Goal: Task Accomplishment & Management: Complete application form

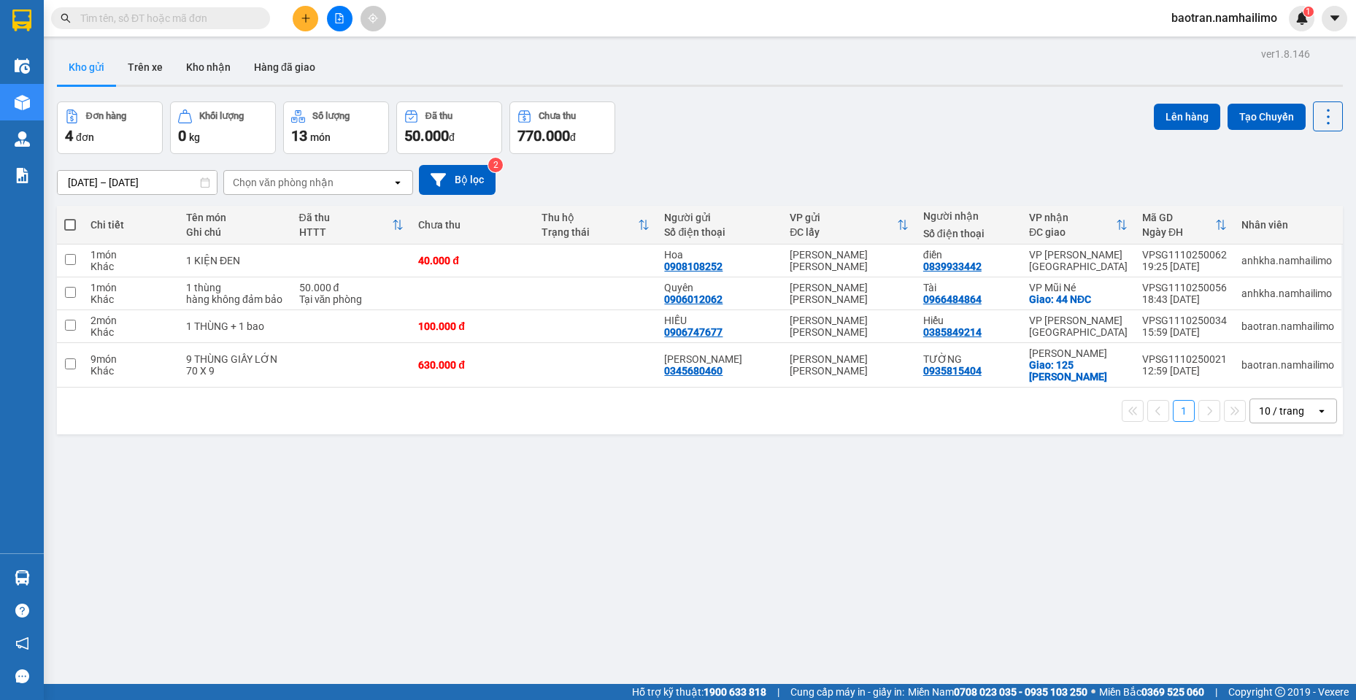
click at [248, 19] on input "text" at bounding box center [166, 18] width 172 height 16
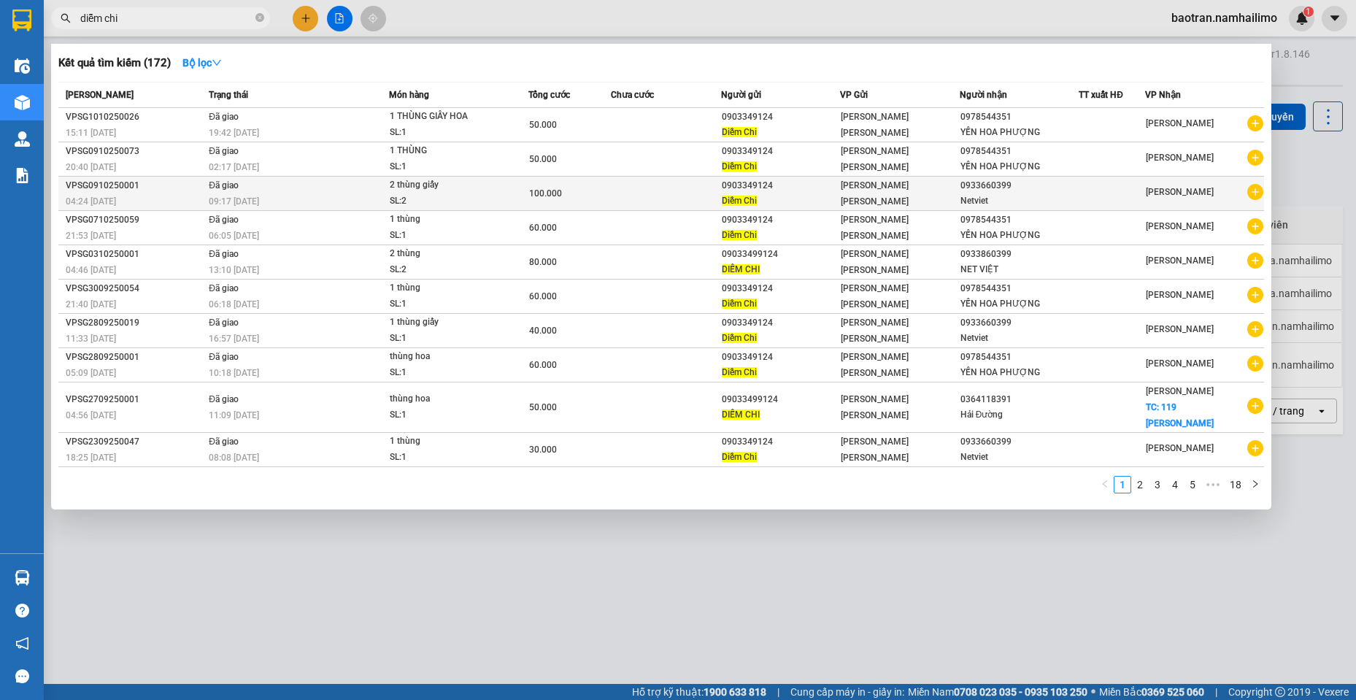
type input "diễm chi"
click at [1262, 191] on icon "plus-circle" at bounding box center [1255, 192] width 16 height 16
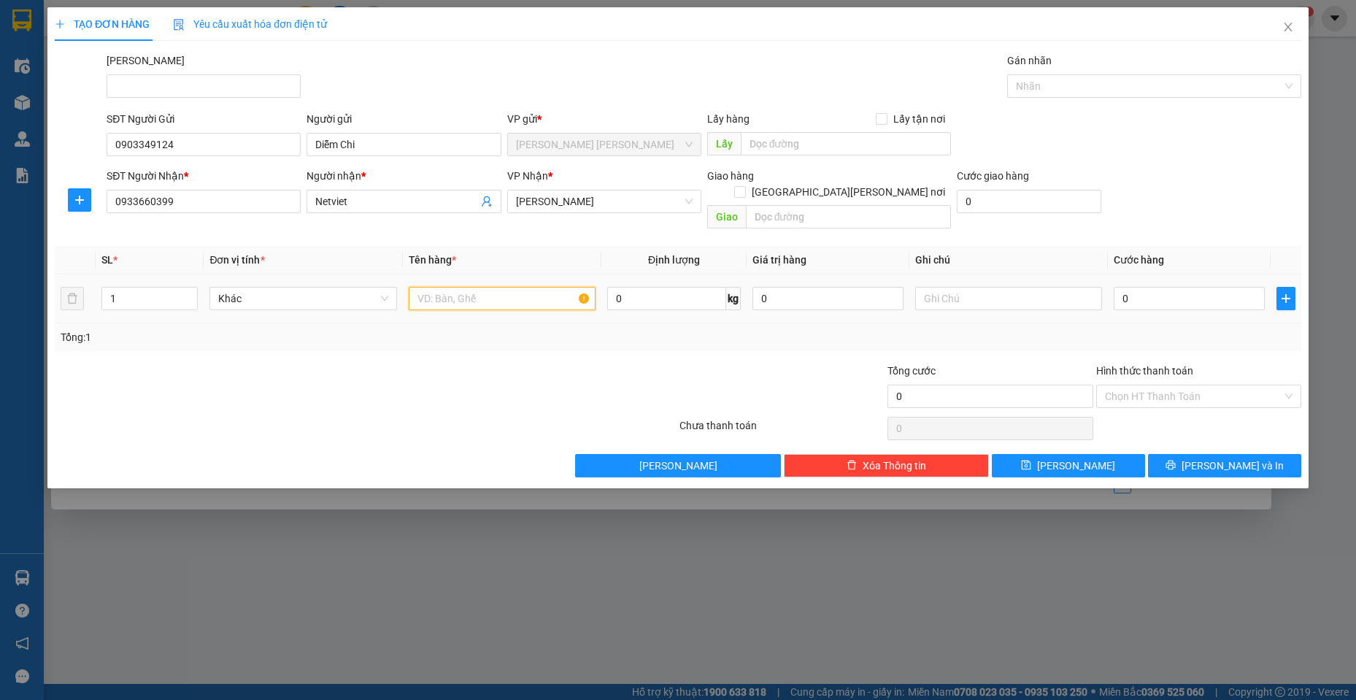
click at [469, 287] on input "text" at bounding box center [503, 298] width 188 height 23
type input "1 thùng hoa"
click at [1180, 288] on input "0" at bounding box center [1189, 298] width 151 height 23
type input "5"
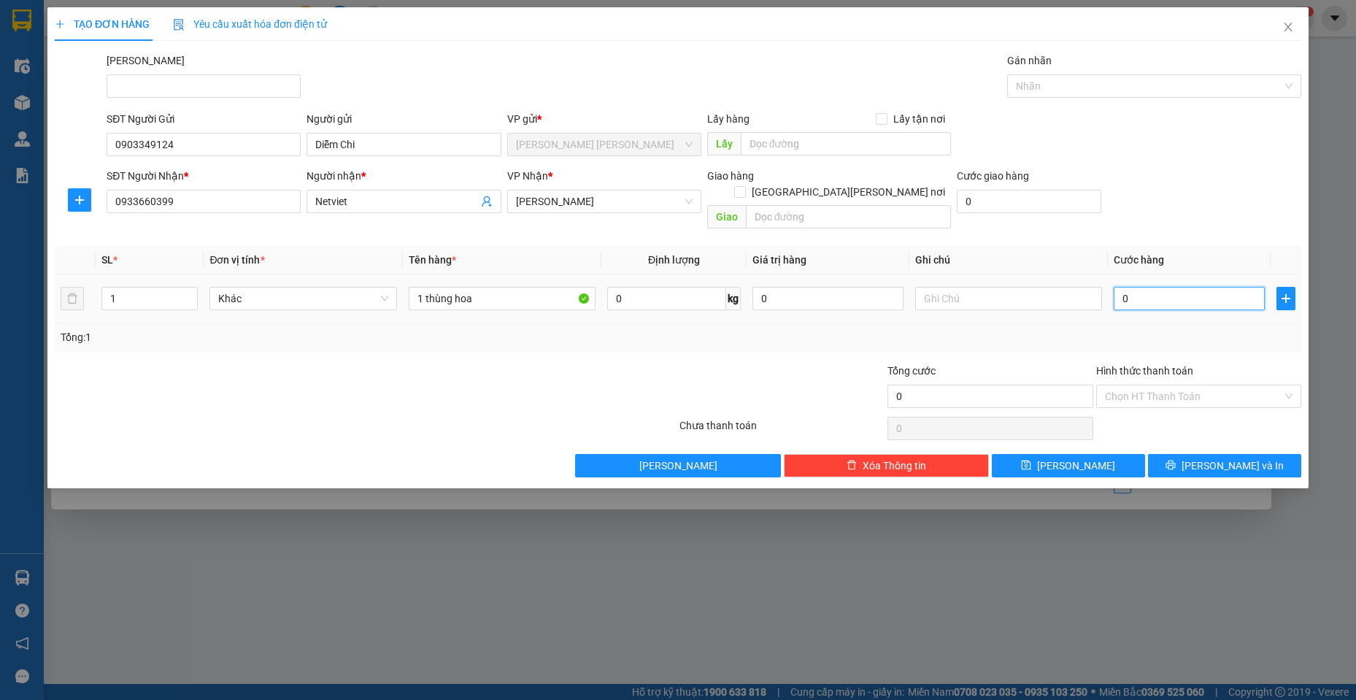
type input "5"
type input "50"
type input "500"
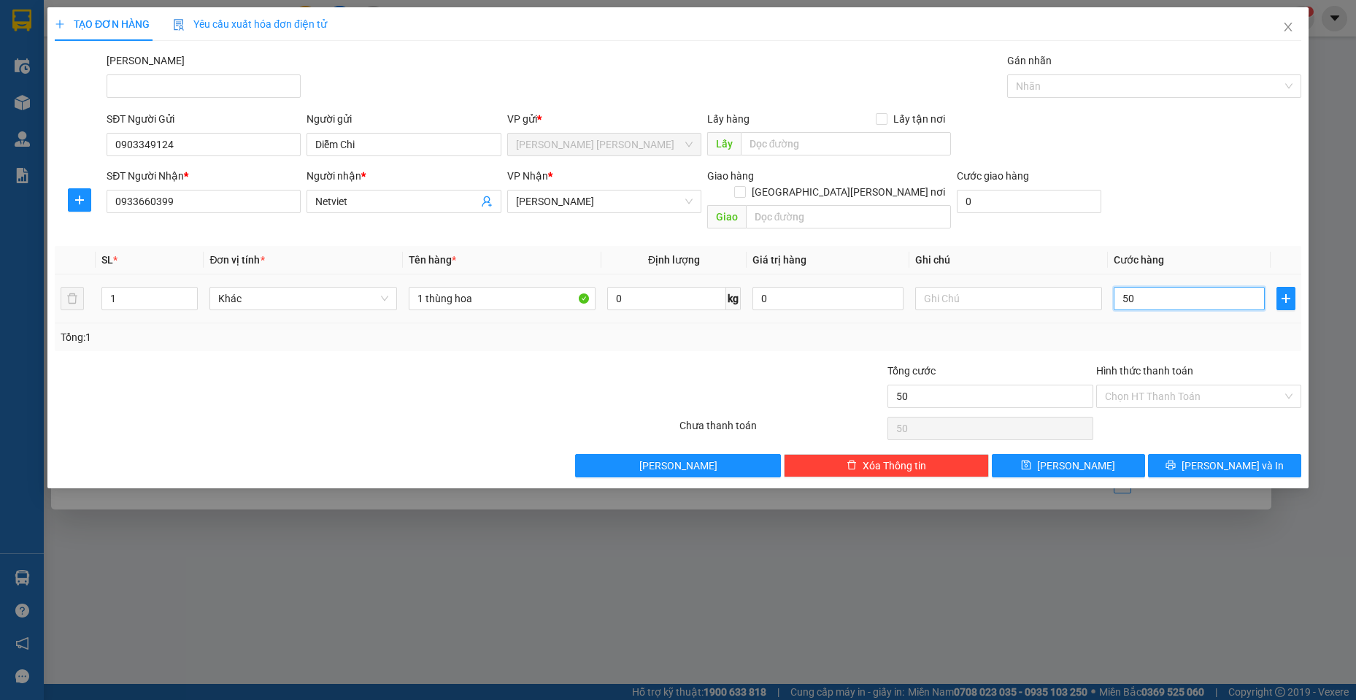
type input "500"
type input "5.000"
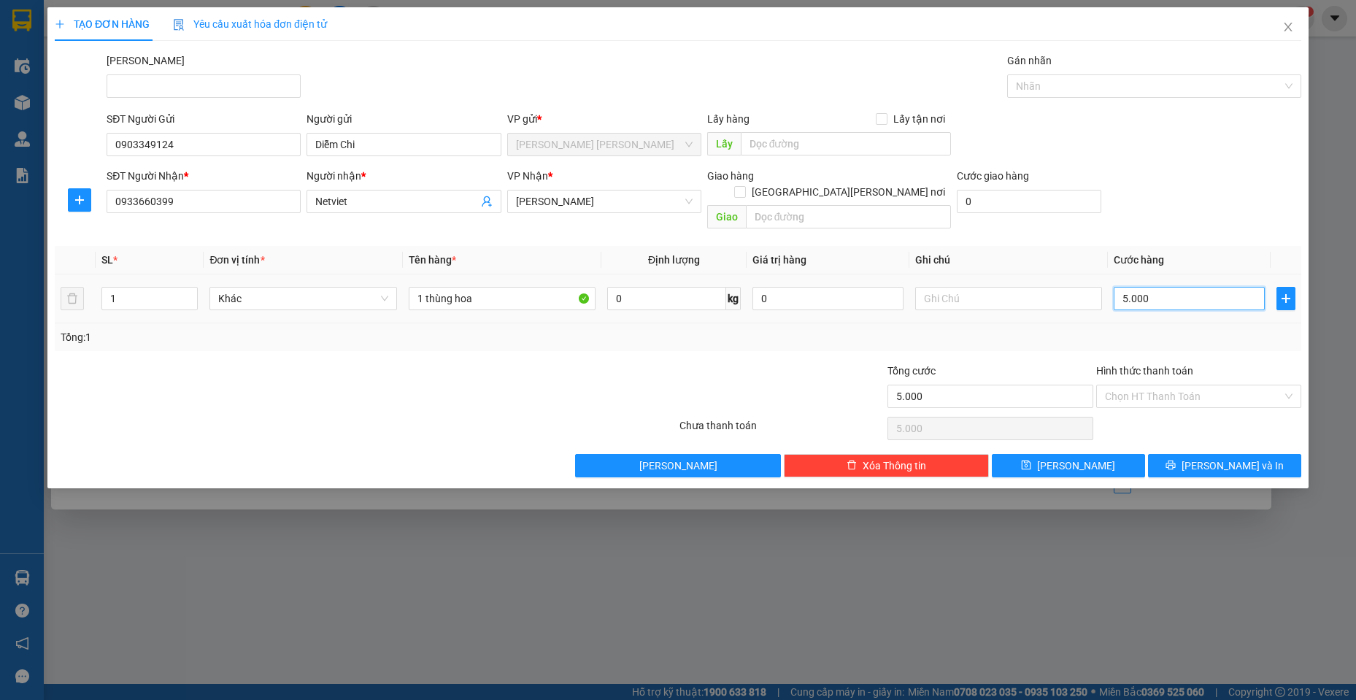
type input "50.000"
click at [362, 339] on div "Transit Pickup Surcharge Ids Transit Deliver Surcharge Ids Transit Deliver Surc…" at bounding box center [678, 265] width 1247 height 425
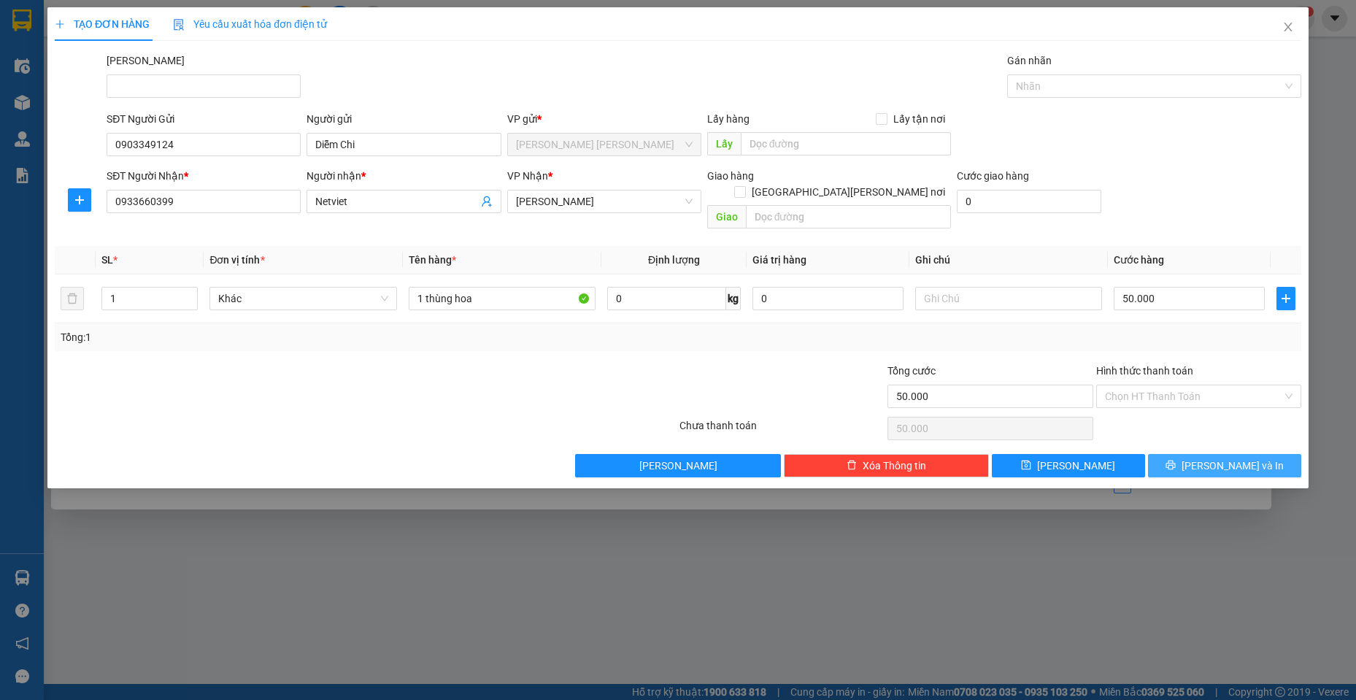
click at [1247, 458] on span "[PERSON_NAME] và In" at bounding box center [1233, 466] width 102 height 16
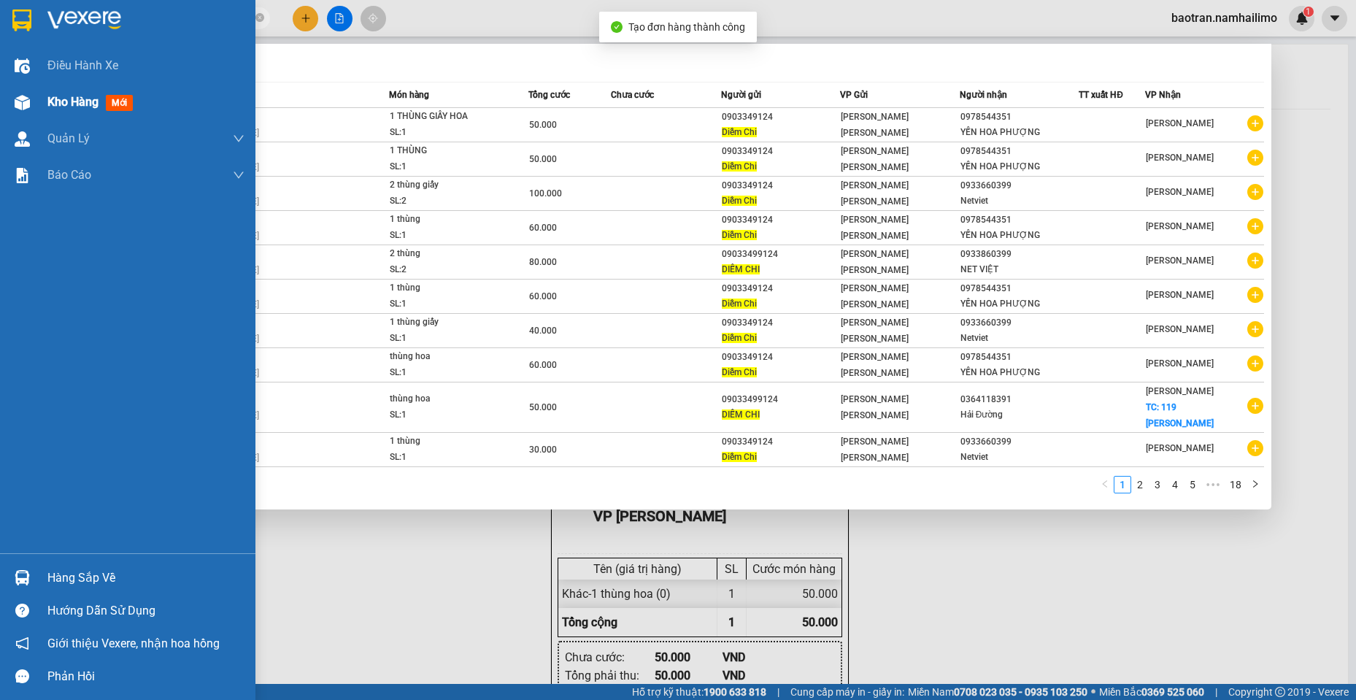
click at [47, 107] on div "Kho hàng mới" at bounding box center [127, 102] width 255 height 36
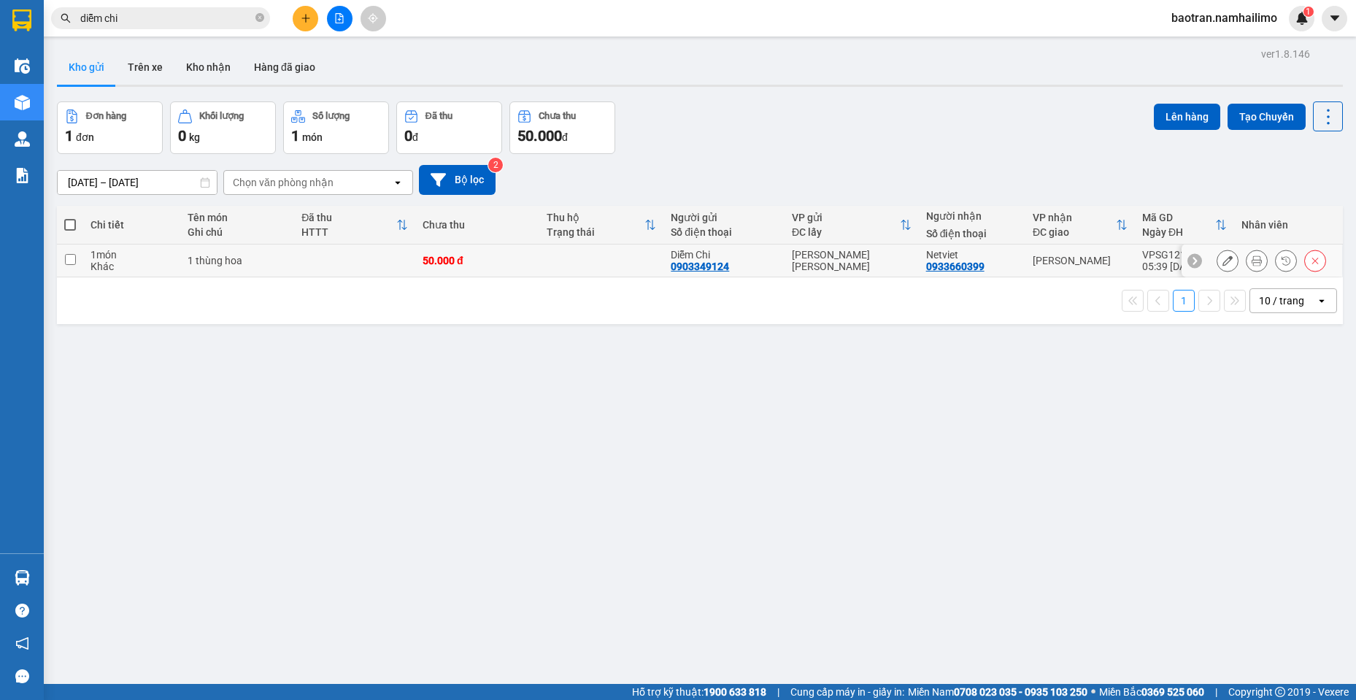
click at [1252, 258] on icon at bounding box center [1257, 260] width 10 height 10
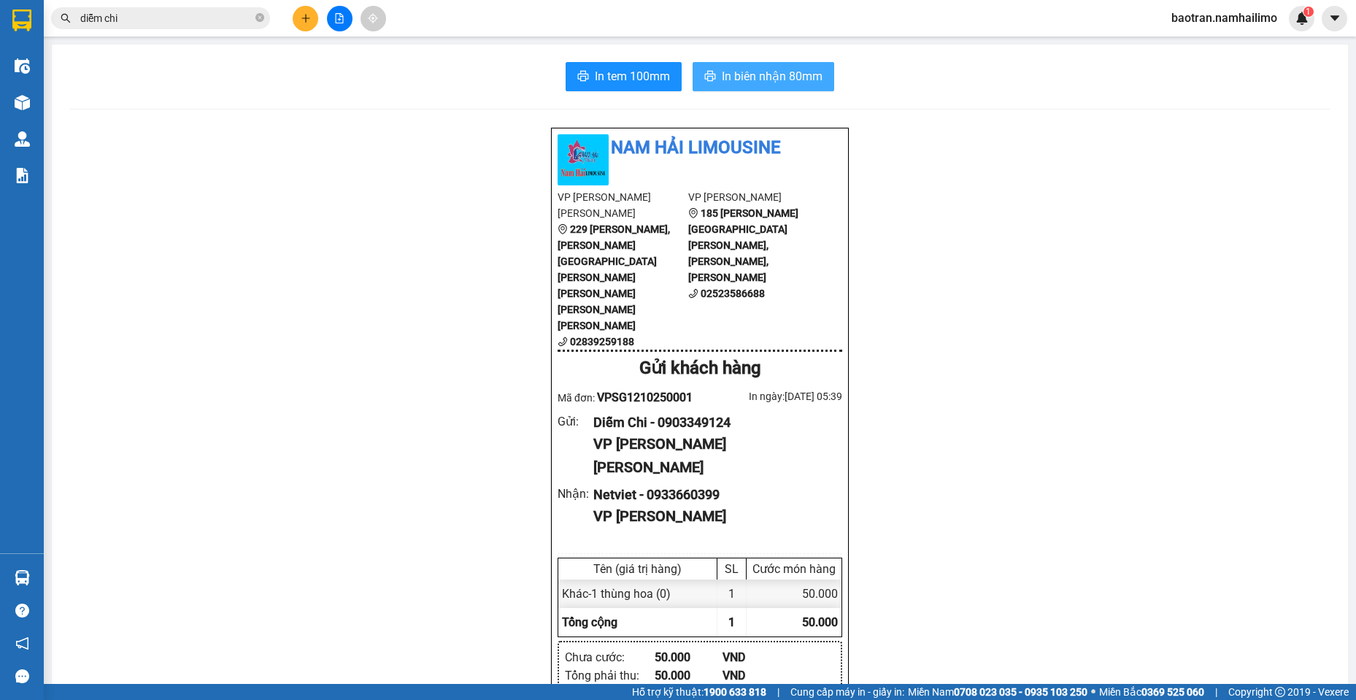
click at [715, 77] on button "In biên nhận 80mm" at bounding box center [764, 76] width 142 height 29
click at [297, 16] on button at bounding box center [306, 19] width 26 height 26
drag, startPoint x: 258, startPoint y: 21, endPoint x: 198, endPoint y: 7, distance: 62.2
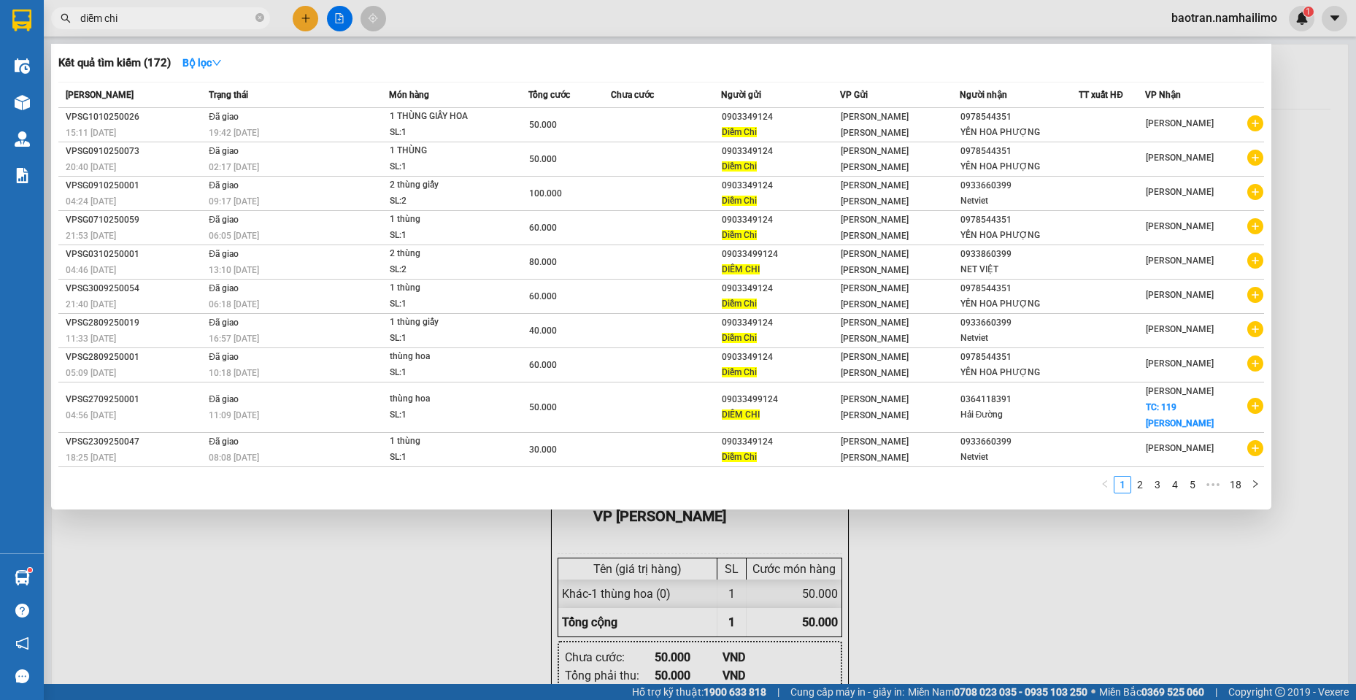
click at [255, 21] on icon "close-circle" at bounding box center [259, 17] width 9 height 9
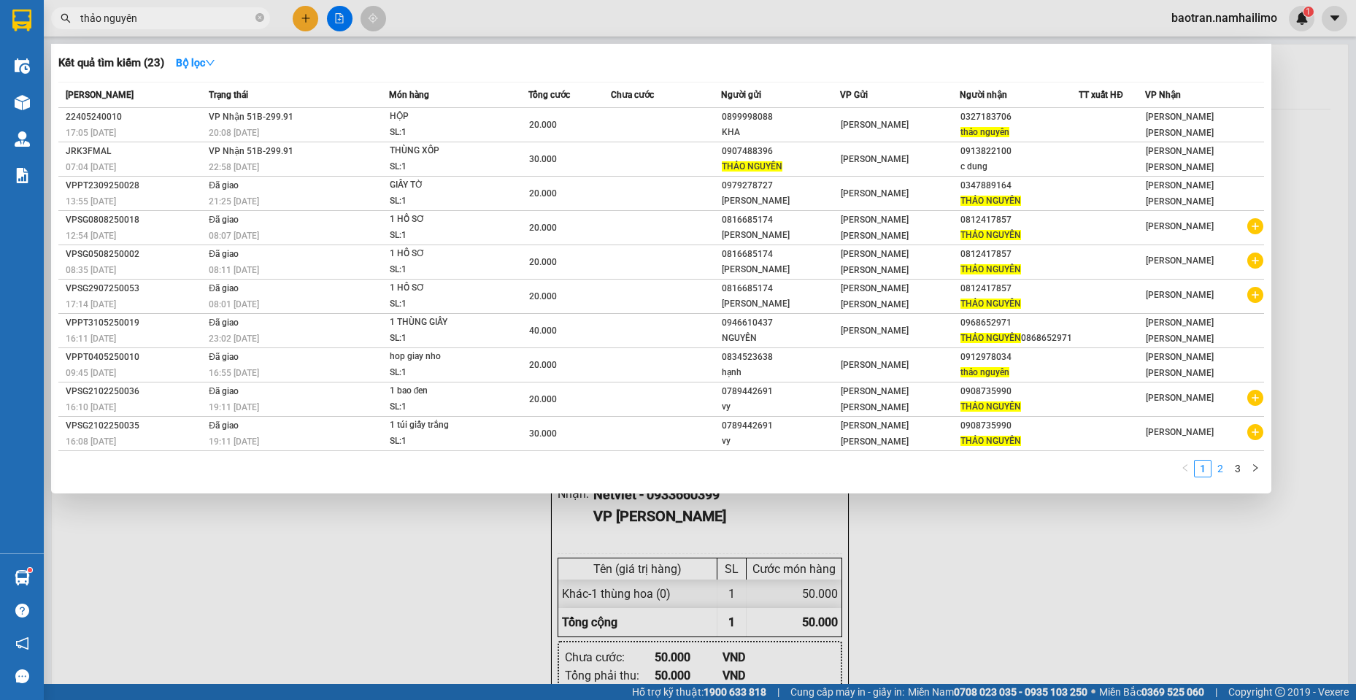
type input "thảo nguyên"
click at [1218, 474] on link "2" at bounding box center [1220, 469] width 16 height 16
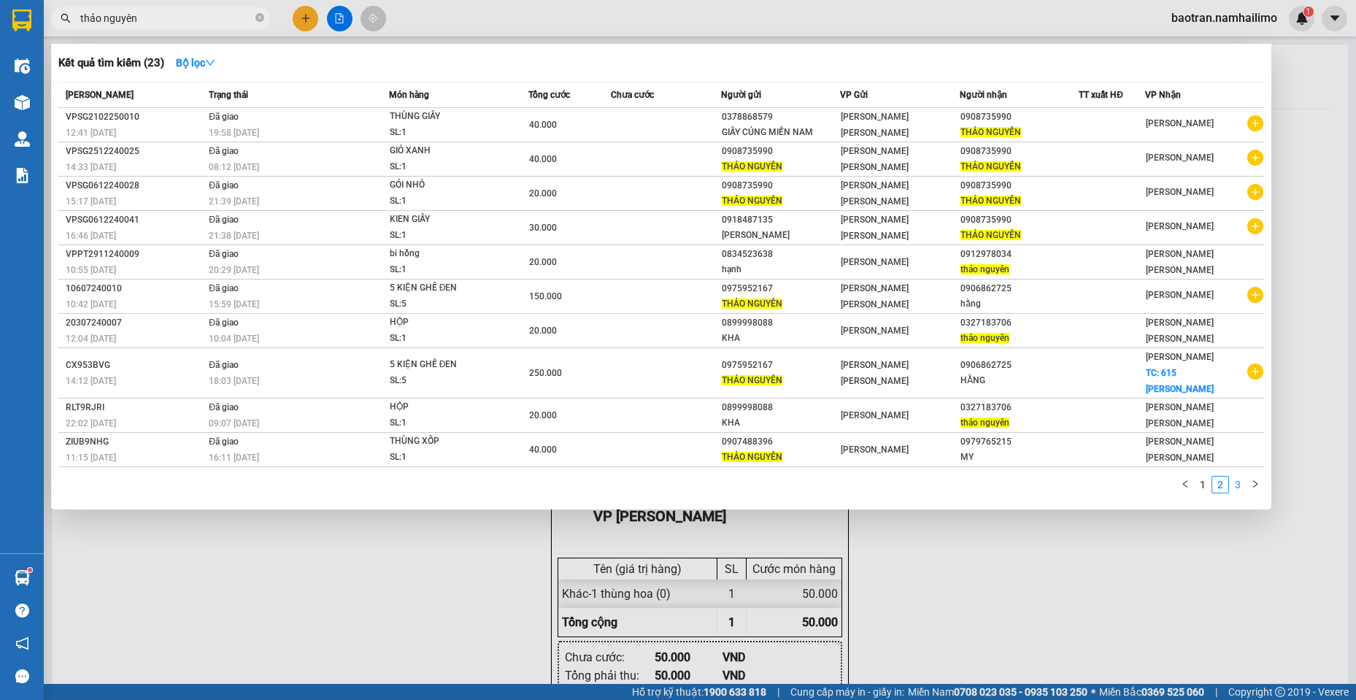
click at [1246, 488] on link "3" at bounding box center [1238, 485] width 16 height 16
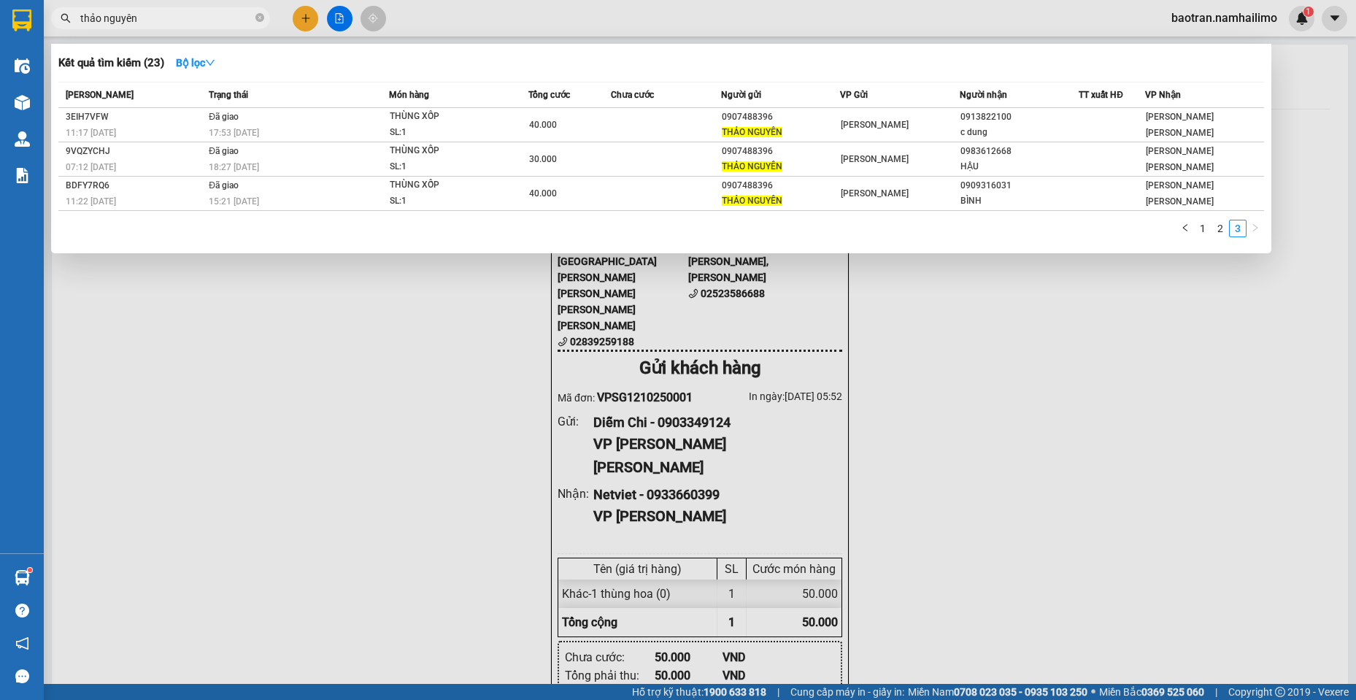
click at [1148, 375] on div at bounding box center [678, 350] width 1356 height 700
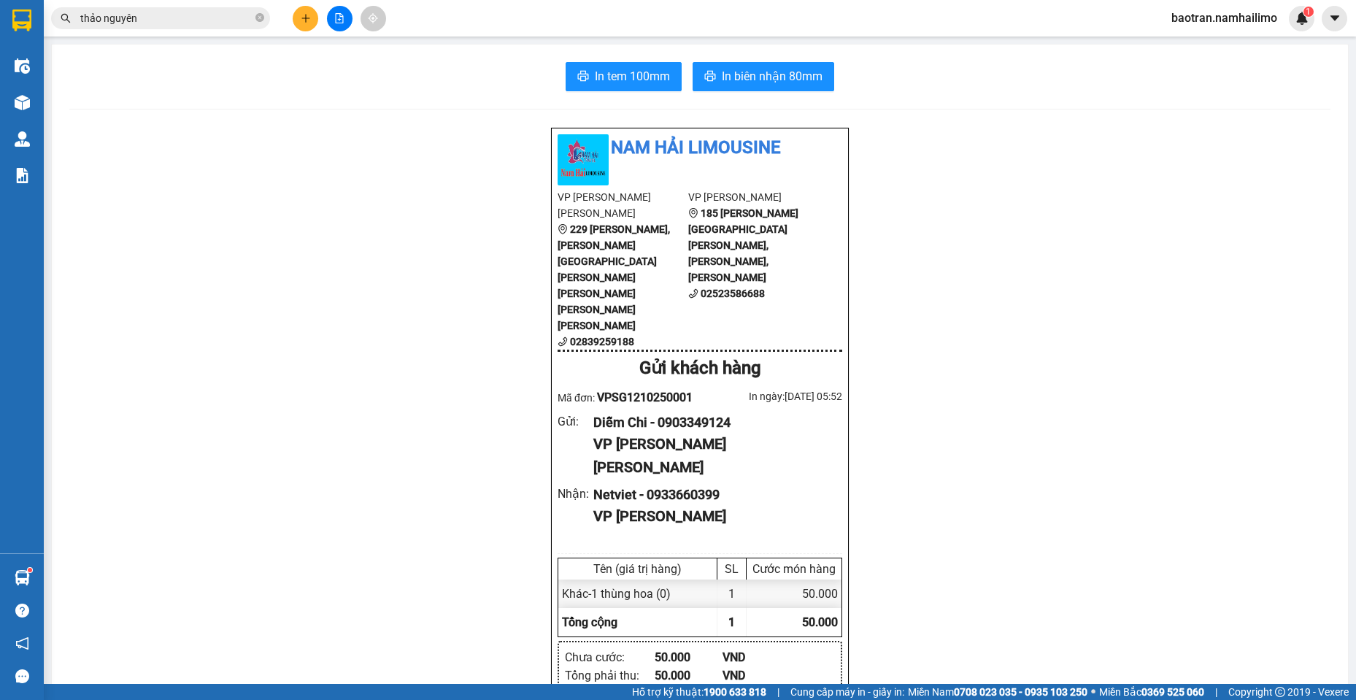
click at [299, 7] on button at bounding box center [306, 19] width 26 height 26
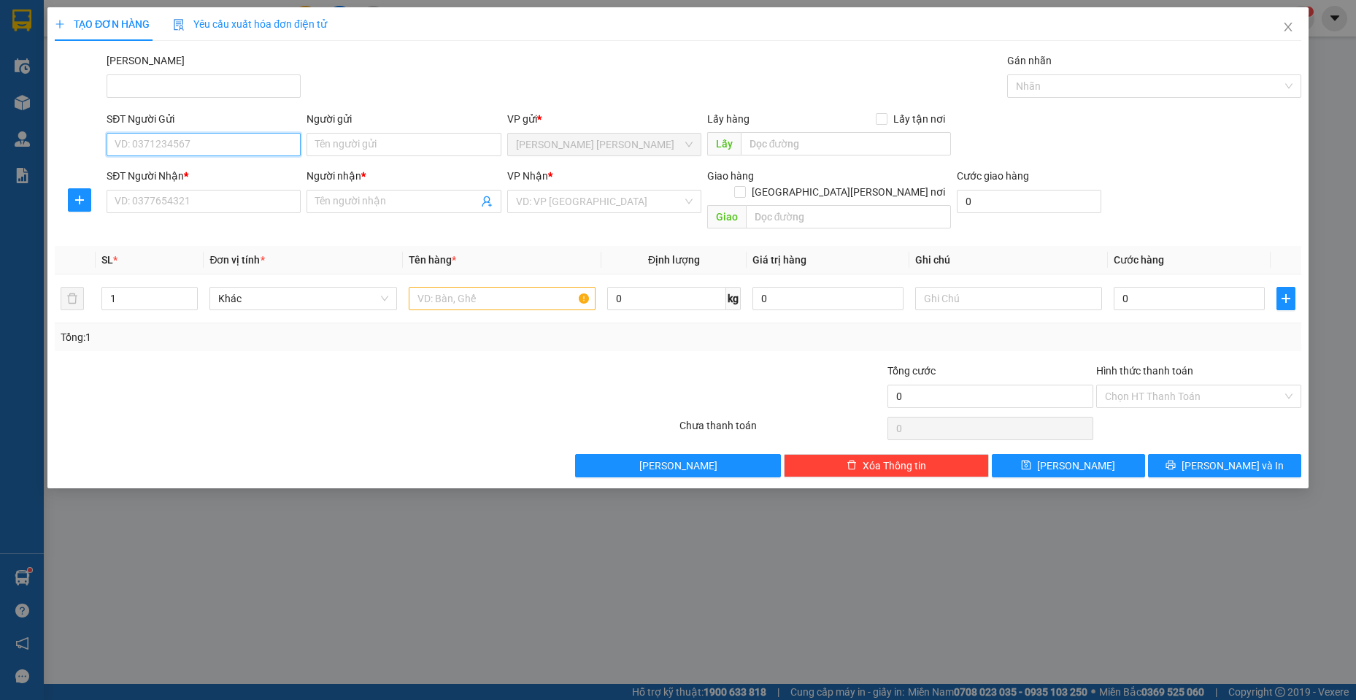
click at [185, 142] on input "SĐT Người Gửi" at bounding box center [204, 144] width 194 height 23
type input "0945629899"
click at [255, 165] on div "0945629899 - [PERSON_NAME]" at bounding box center [204, 173] width 194 height 23
type input "[PERSON_NAME]"
type input "0907488396"
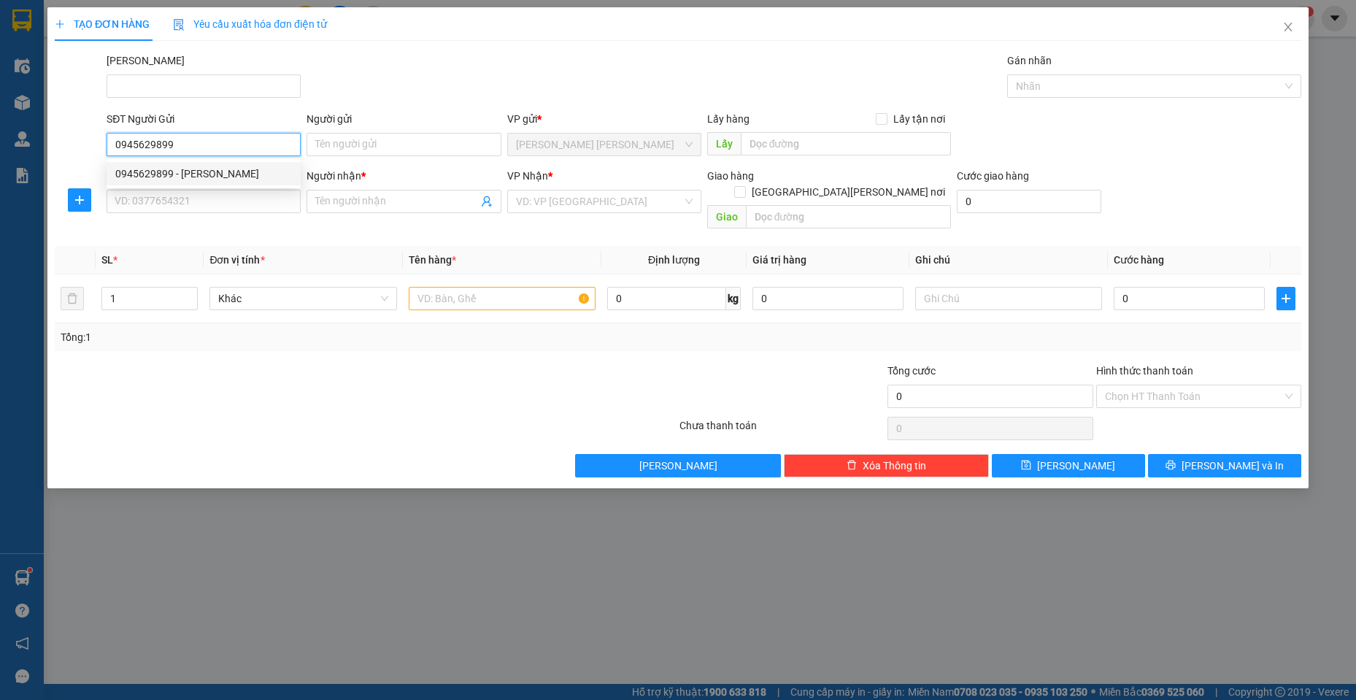
type input "Nguyên"
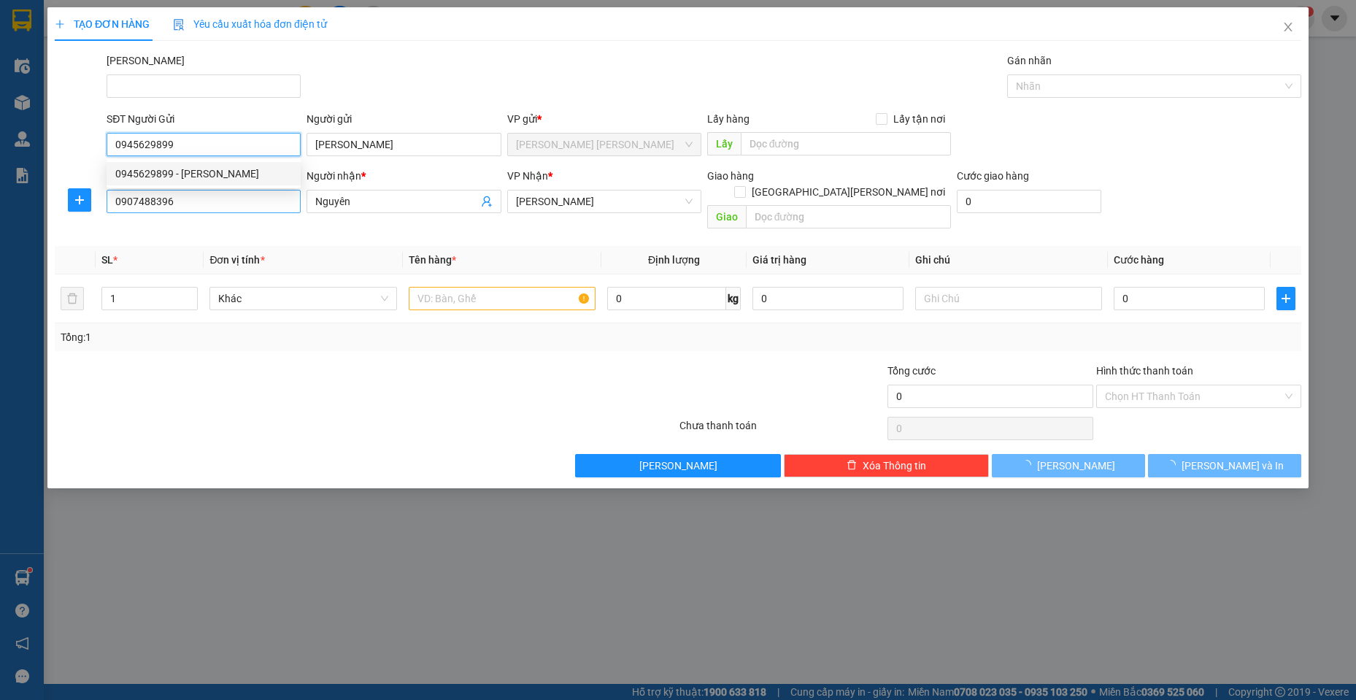
type input "80.000"
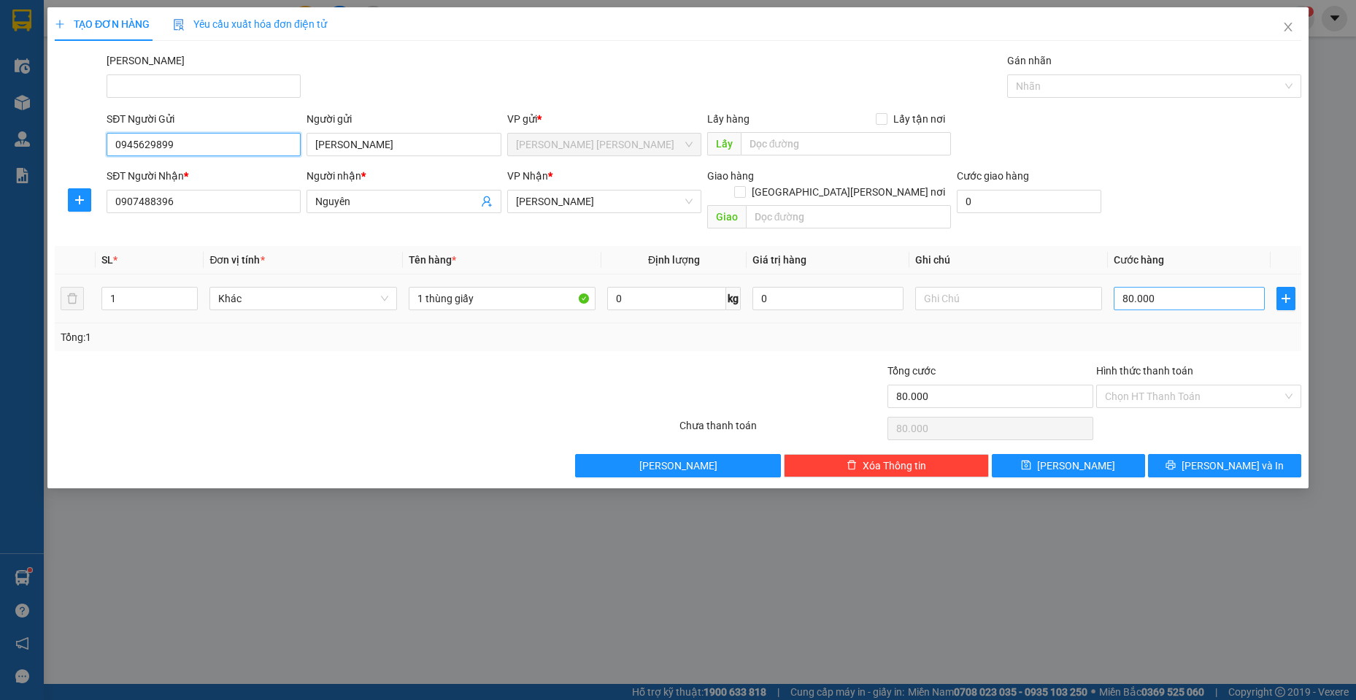
type input "0945629899"
type input "0"
type input "80.000"
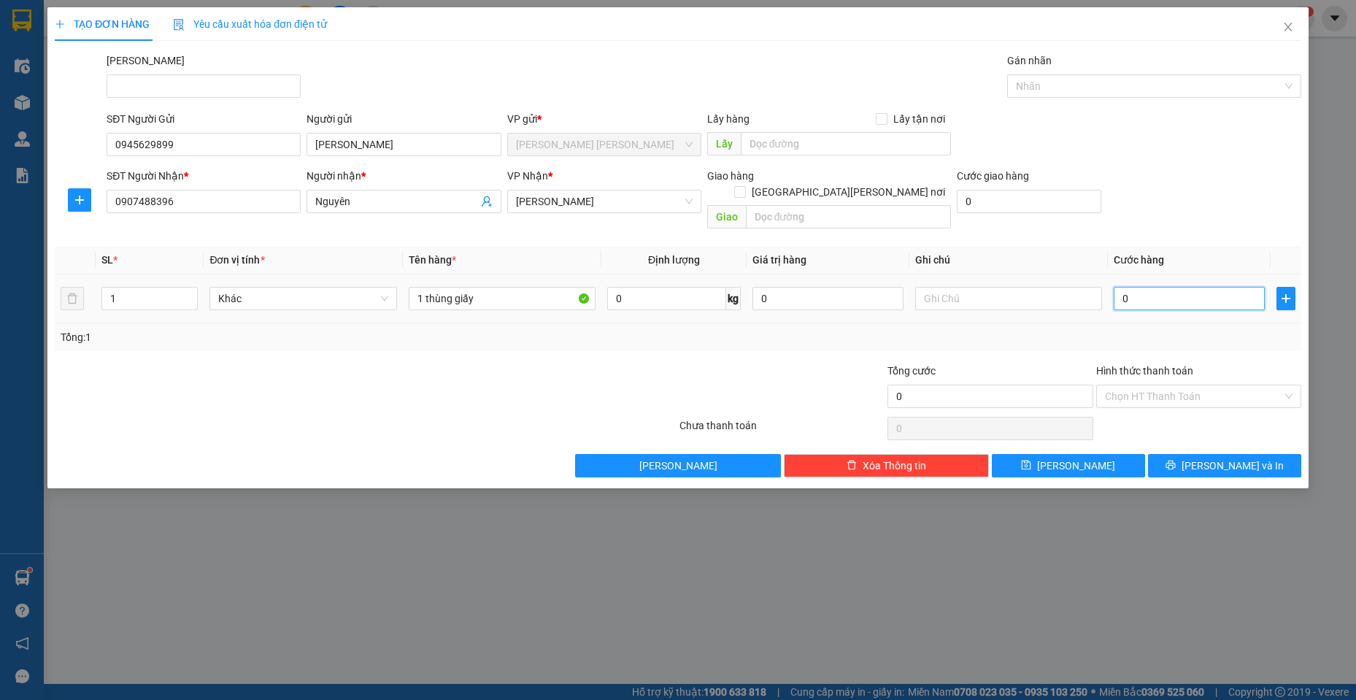
click at [1152, 291] on input "0" at bounding box center [1189, 298] width 151 height 23
type input "4"
type input "40"
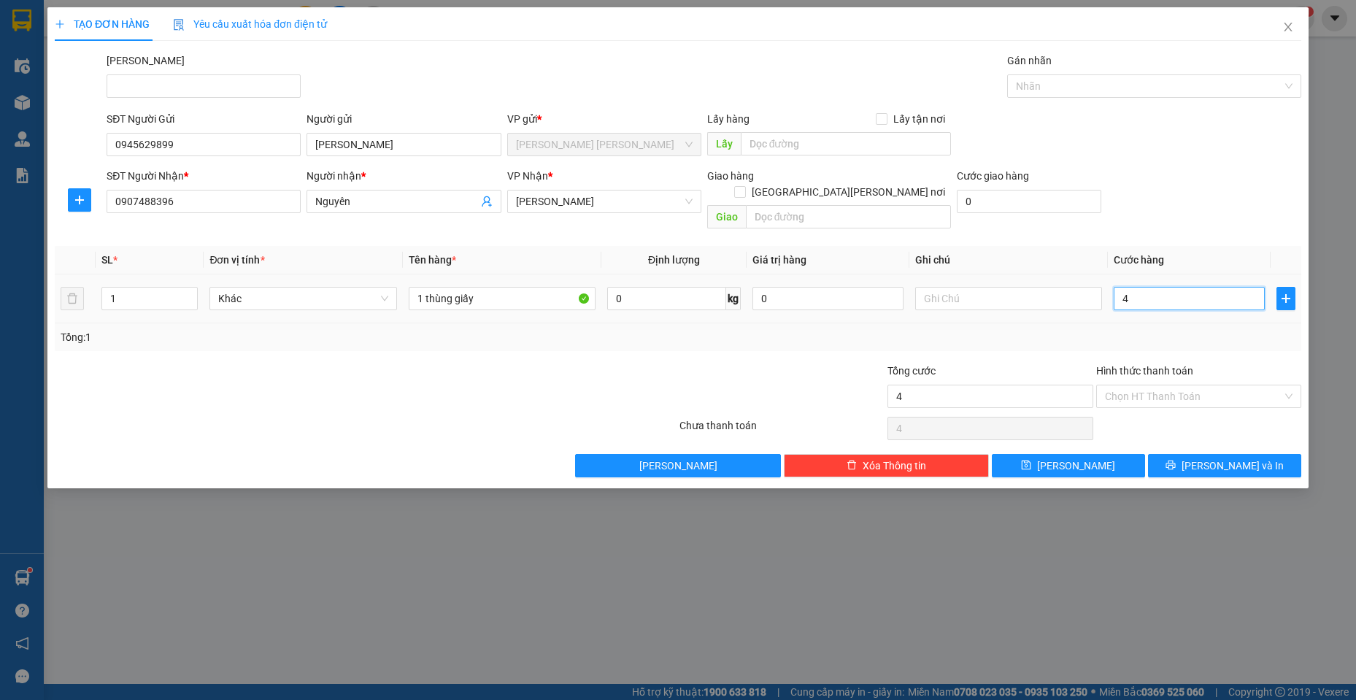
type input "40"
type input "400"
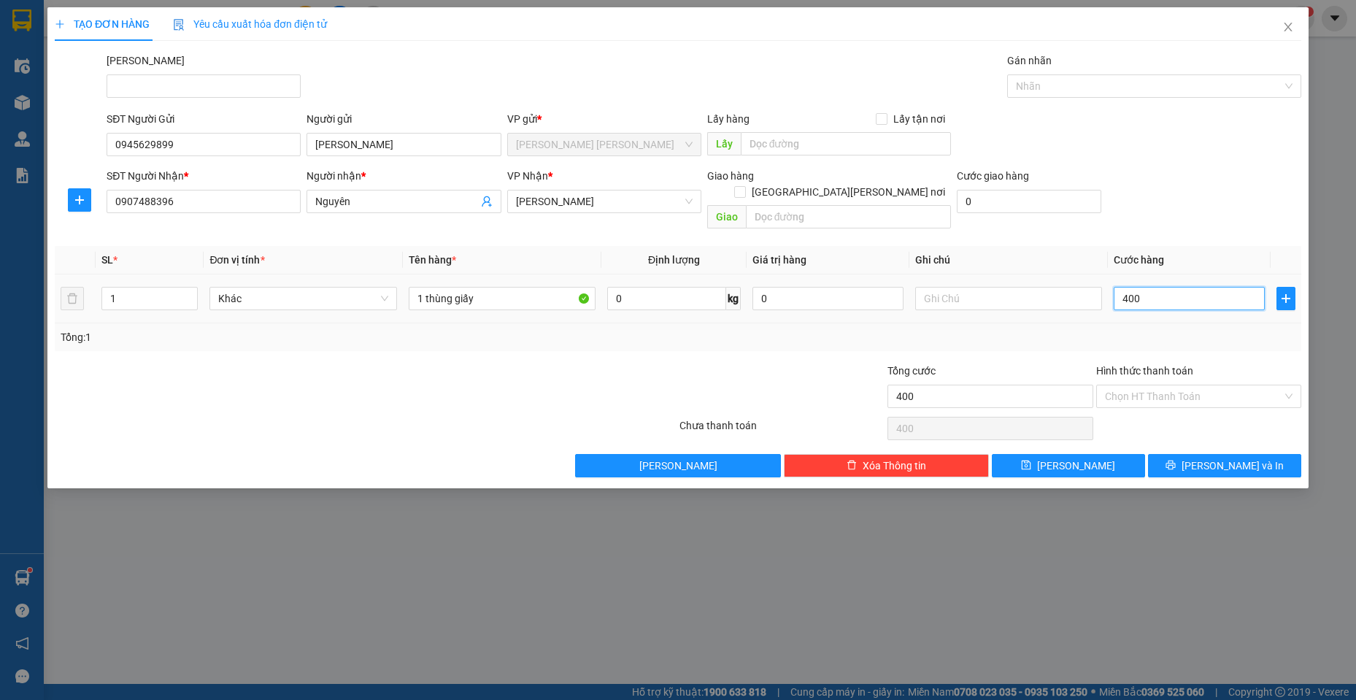
type input "4.000"
type input "40.000"
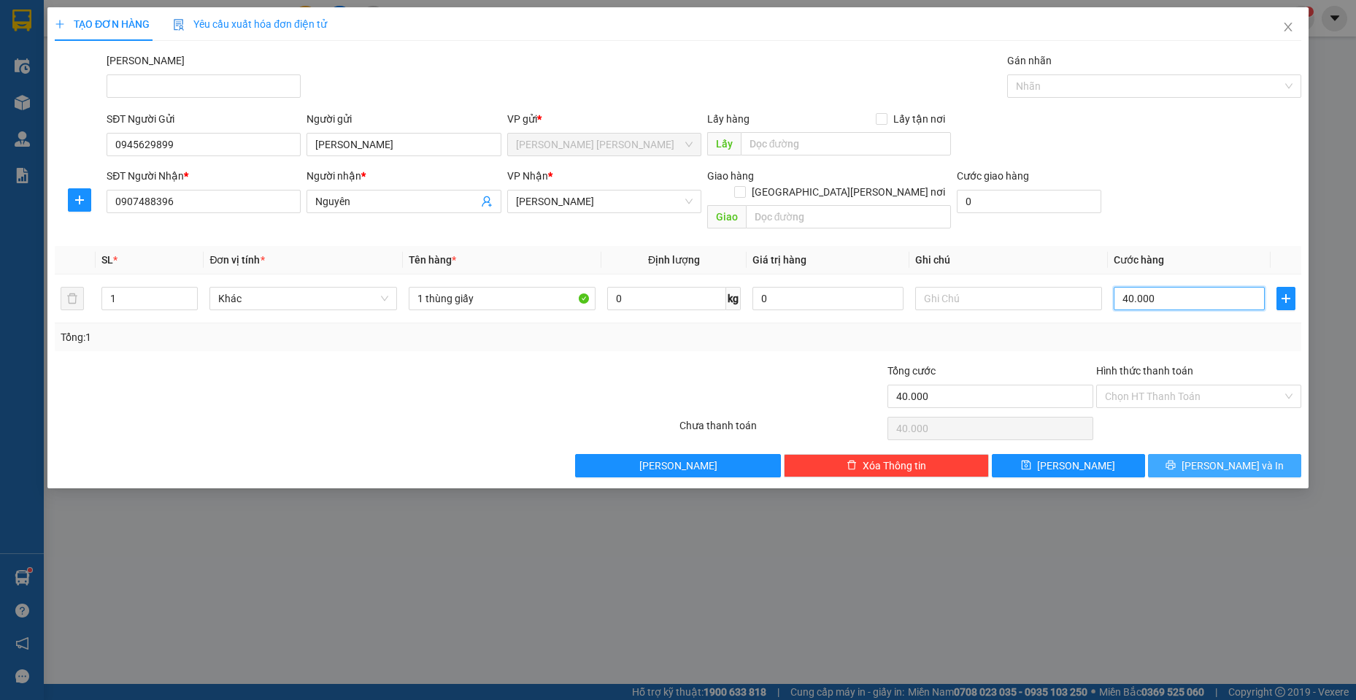
type input "40.000"
click at [1227, 458] on span "[PERSON_NAME] và In" at bounding box center [1233, 466] width 102 height 16
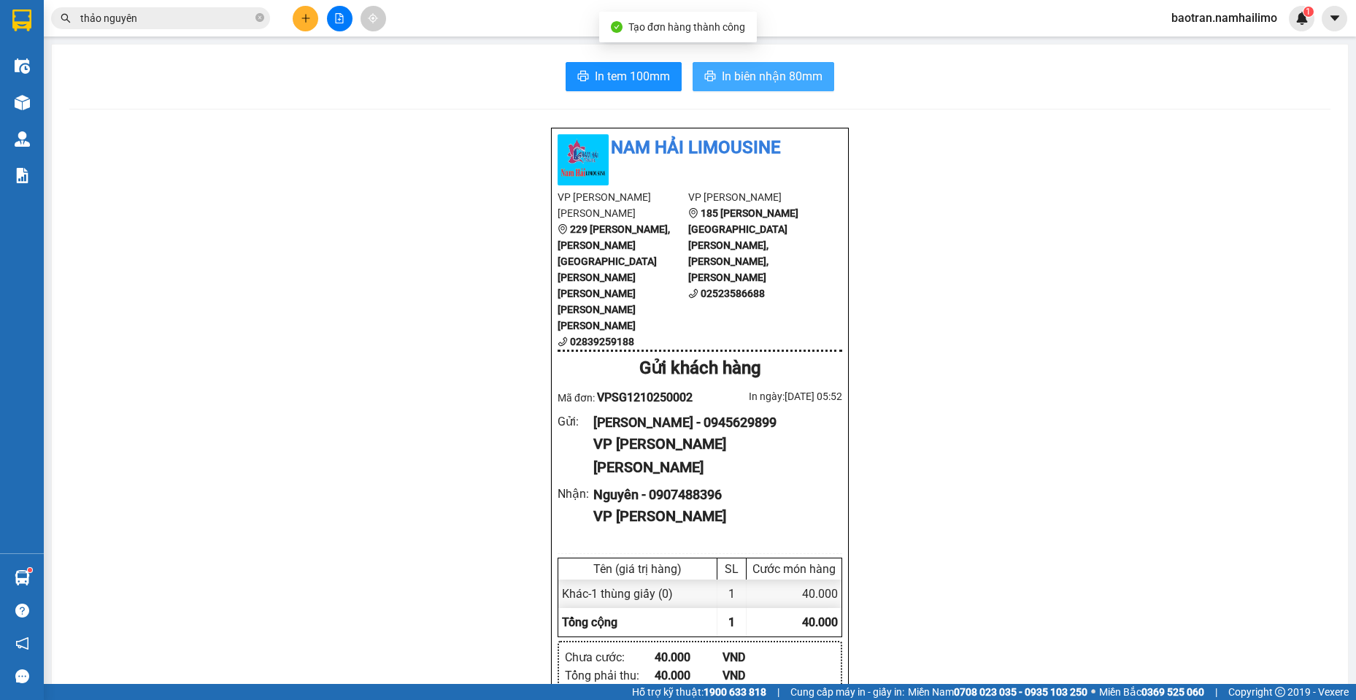
click at [743, 63] on button "In biên nhận 80mm" at bounding box center [764, 76] width 142 height 29
